Goal: Task Accomplishment & Management: Manage account settings

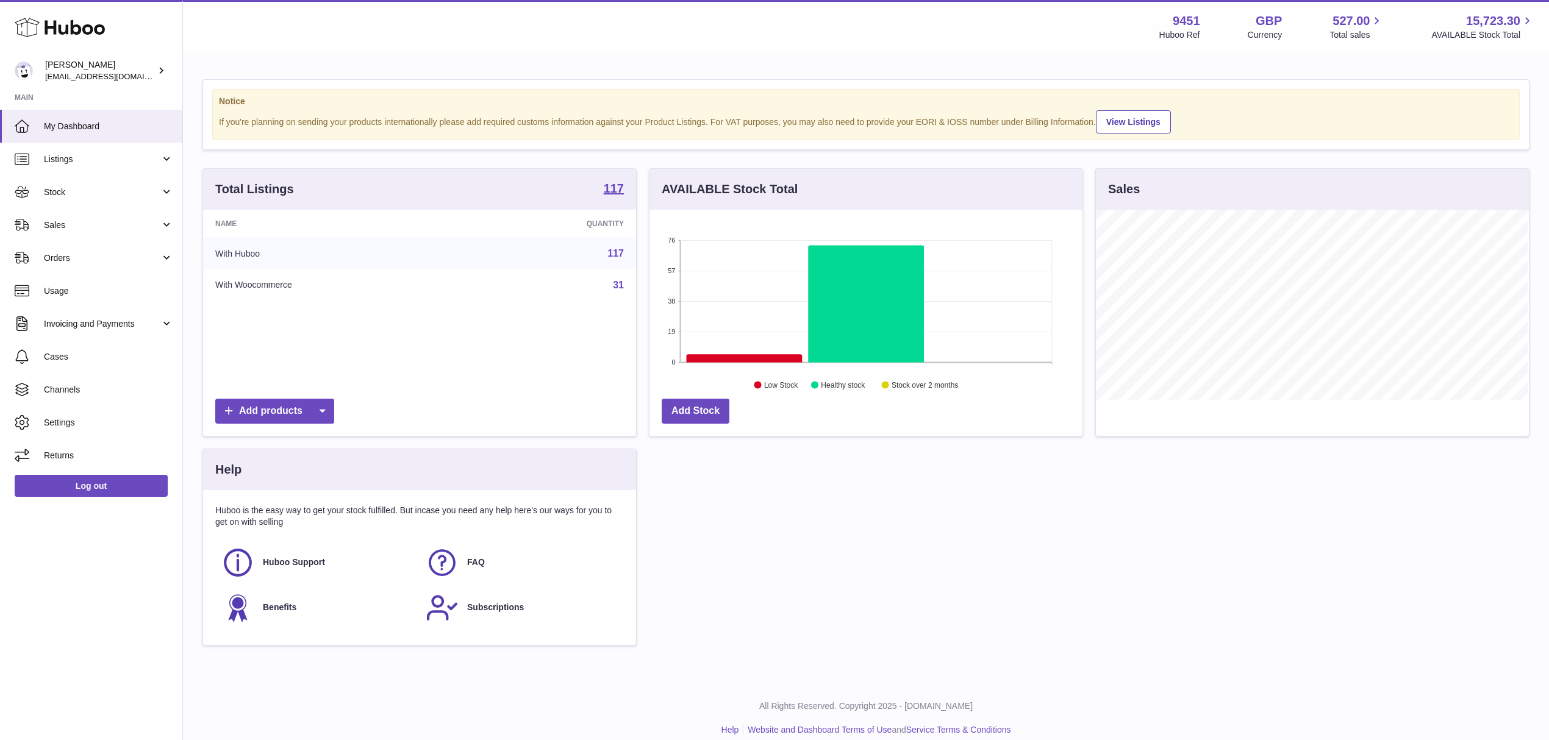
scroll to position [190, 432]
click at [91, 259] on span "Orders" at bounding box center [102, 258] width 116 height 12
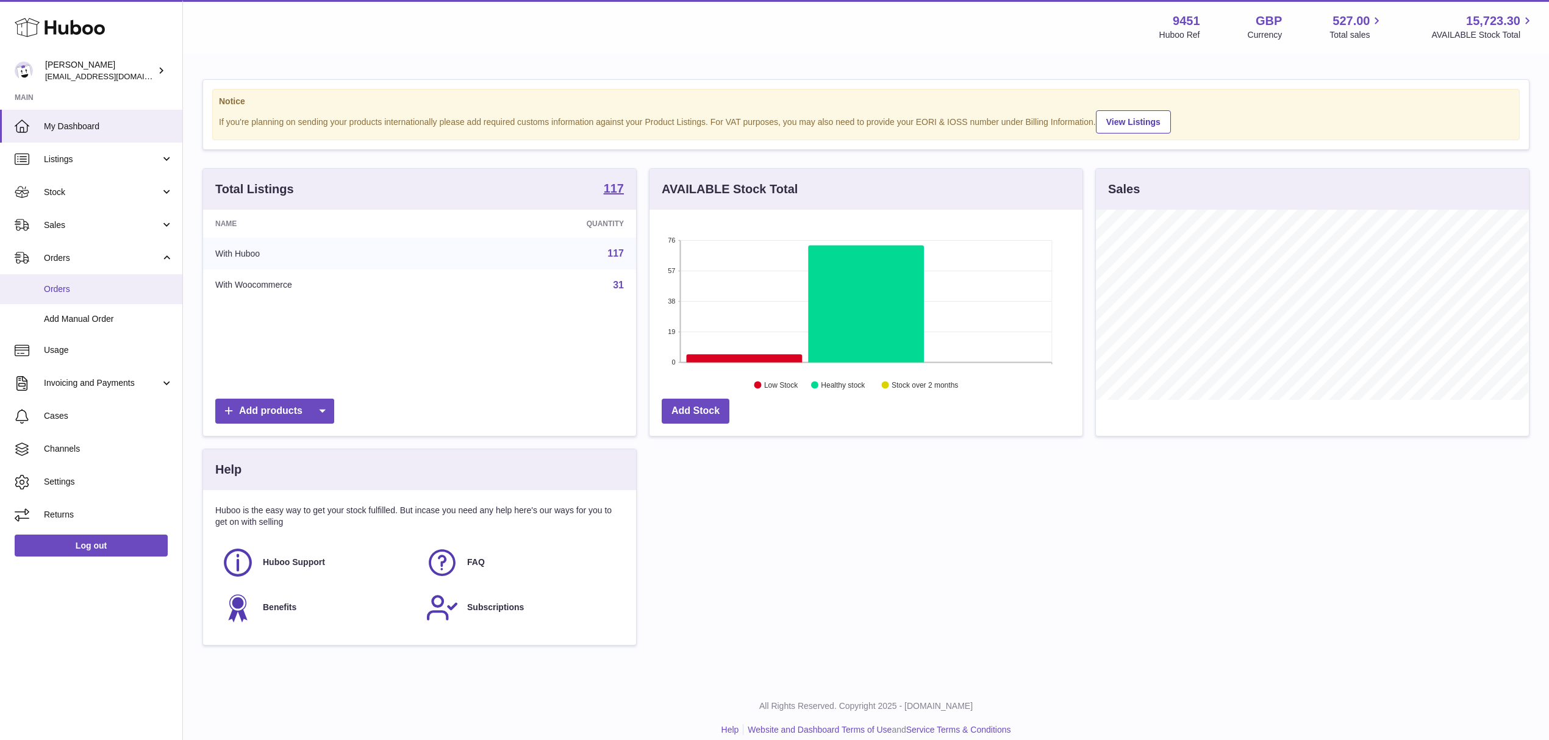
click at [94, 290] on span "Orders" at bounding box center [108, 290] width 129 height 12
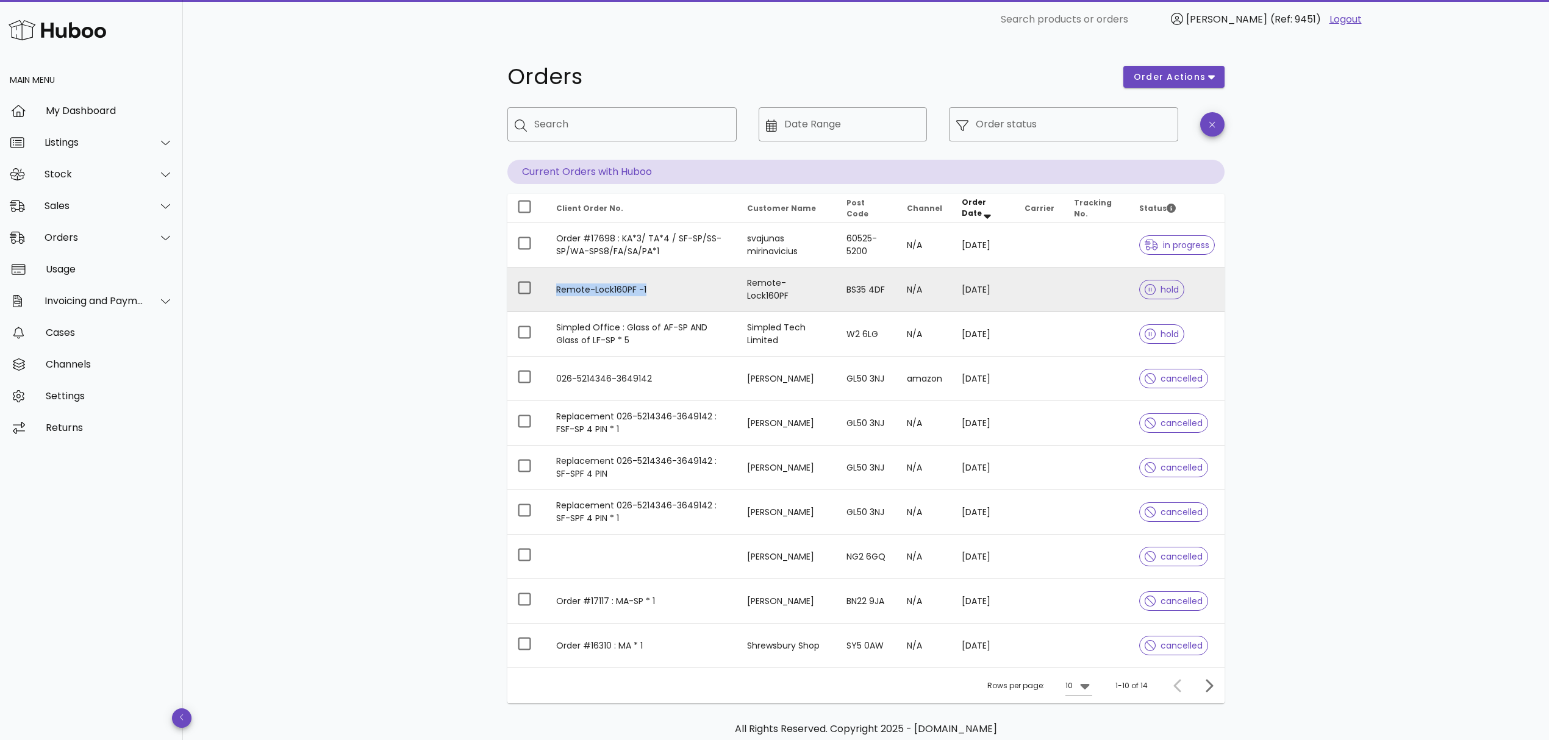
drag, startPoint x: 649, startPoint y: 291, endPoint x: 556, endPoint y: 290, distance: 93.3
click at [556, 290] on td "Remote-Lock160PF -1" at bounding box center [641, 290] width 191 height 45
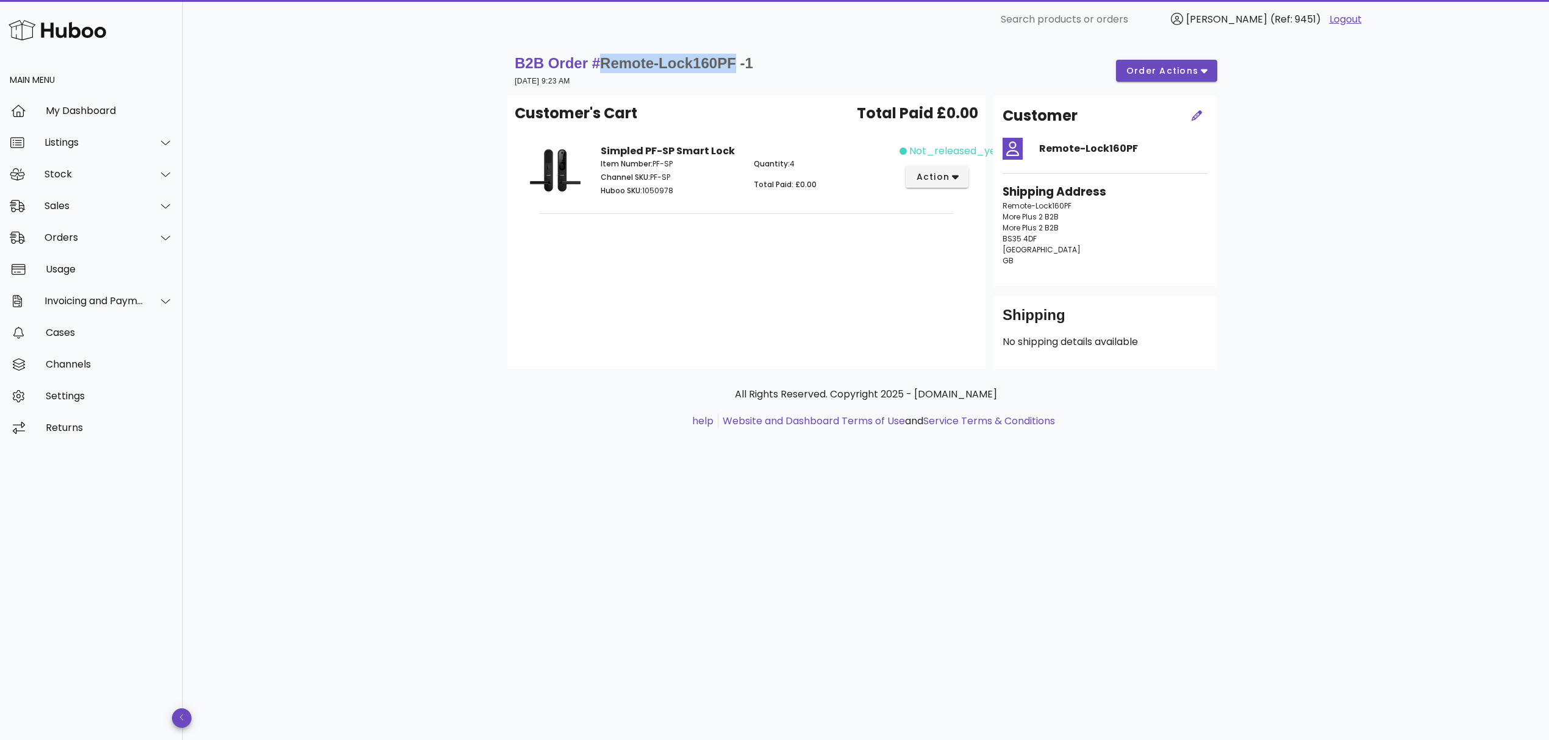
drag, startPoint x: 738, startPoint y: 64, endPoint x: 608, endPoint y: 63, distance: 129.9
click at [608, 63] on span "Remote-Lock160PF -1" at bounding box center [676, 63] width 153 height 16
copy span "Remote-Lock160PF"
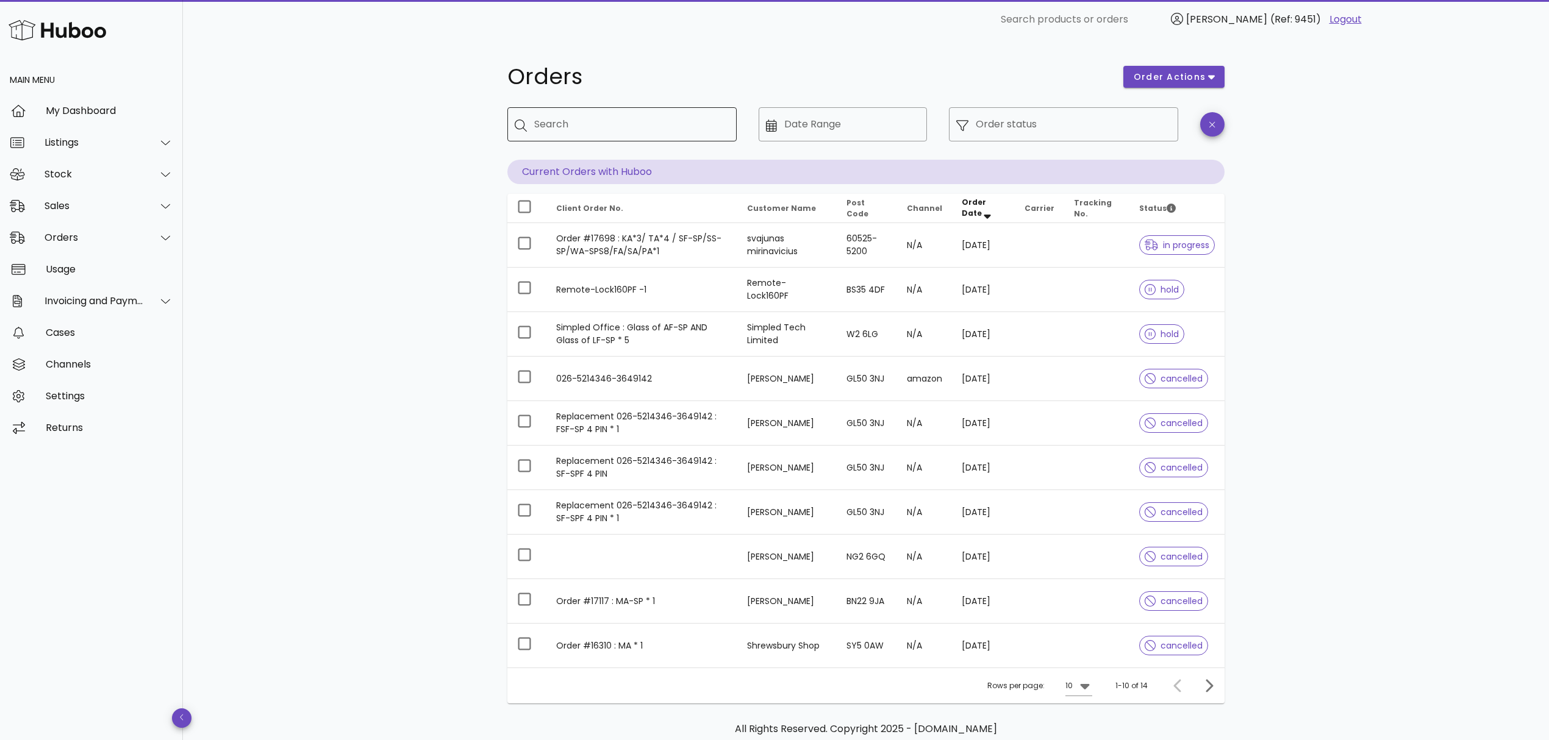
click at [545, 124] on input "Search" at bounding box center [630, 125] width 193 height 20
paste input "**********"
type input "**********"
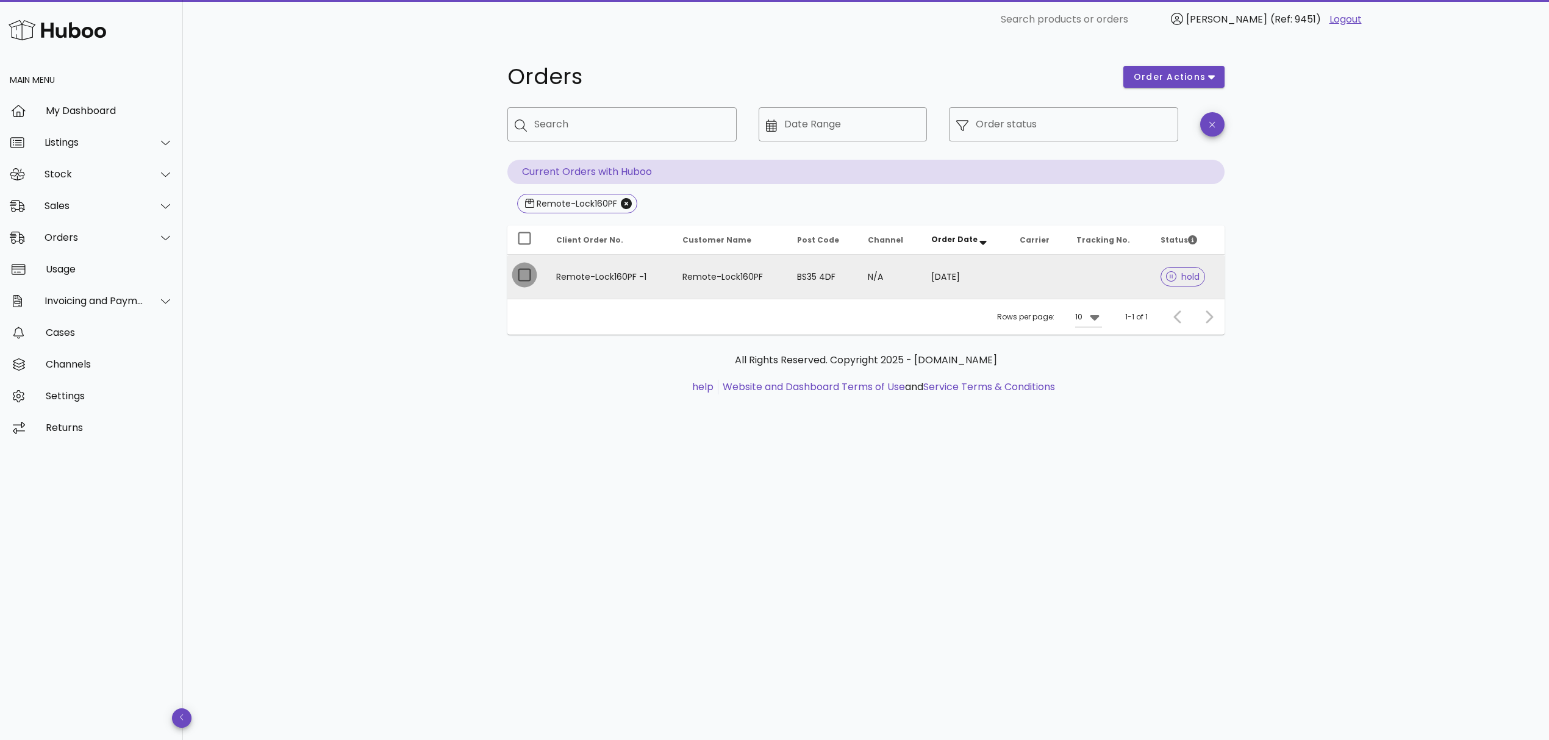
click at [534, 272] on div at bounding box center [524, 275] width 21 height 21
click at [1107, 286] on td at bounding box center [1108, 277] width 84 height 44
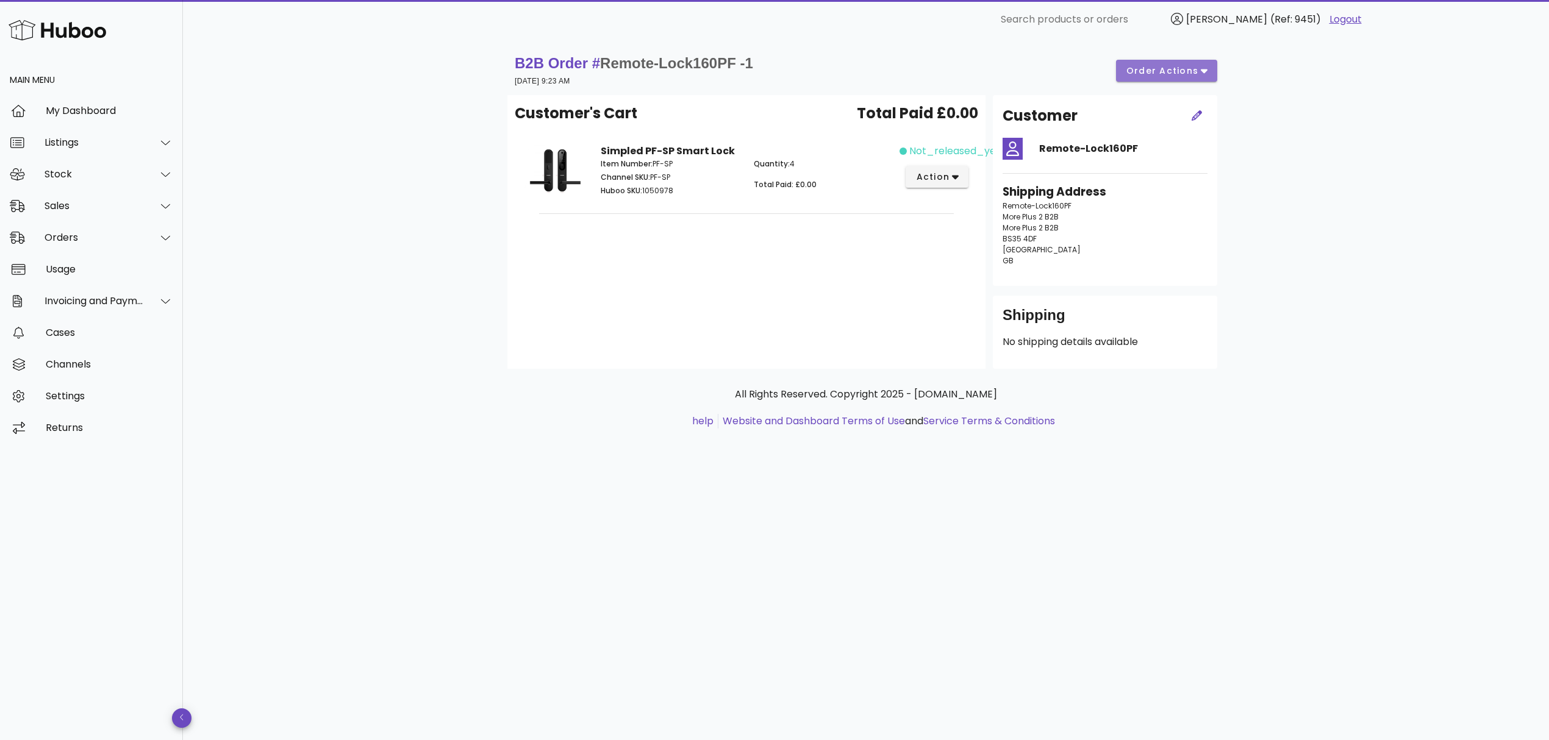
click at [1144, 71] on span "order actions" at bounding box center [1162, 71] width 73 height 13
click at [1157, 91] on div "Release" at bounding box center [1174, 81] width 91 height 32
